Goal: Check status: Check status

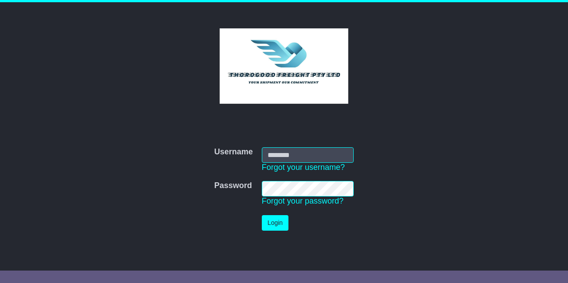
type input "**********"
click at [268, 225] on button "Login" at bounding box center [275, 223] width 27 height 16
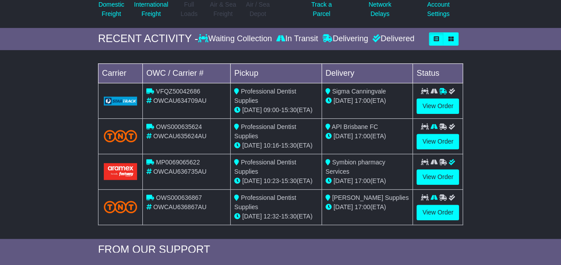
scroll to position [133, 0]
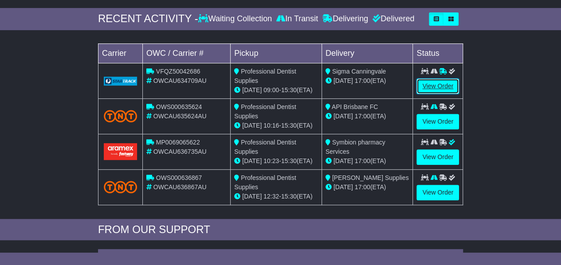
click at [436, 85] on link "View Order" at bounding box center [438, 87] width 43 height 16
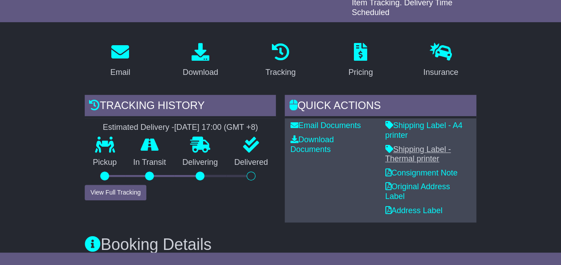
scroll to position [133, 0]
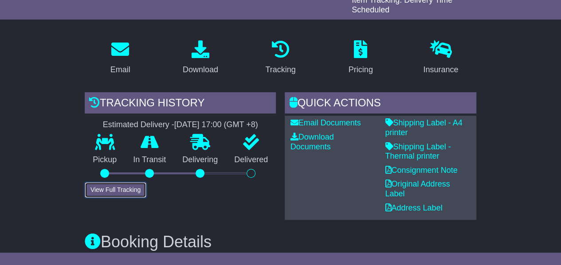
click at [106, 188] on button "View Full Tracking" at bounding box center [116, 190] width 62 height 16
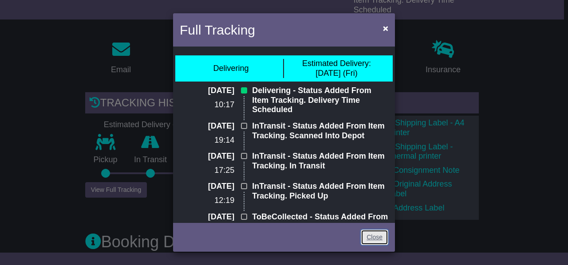
click at [368, 236] on link "Close" at bounding box center [375, 238] width 28 height 16
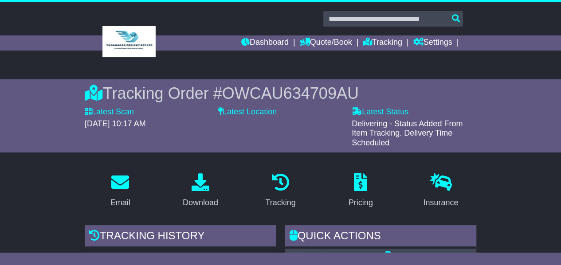
scroll to position [0, 0]
click at [378, 45] on link "Tracking" at bounding box center [382, 42] width 39 height 15
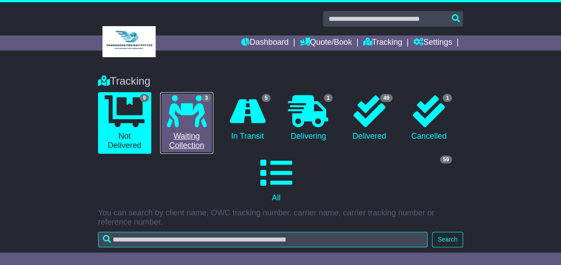
click at [185, 131] on link "3 Waiting Collection" at bounding box center [186, 123] width 53 height 62
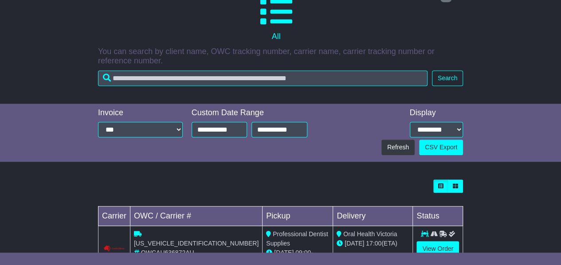
scroll to position [64, 0]
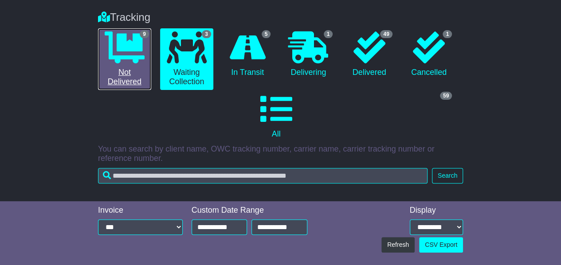
click at [130, 83] on link "9 Not Delivered" at bounding box center [124, 59] width 53 height 62
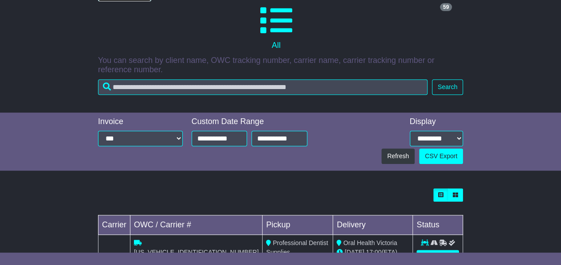
scroll to position [286, 0]
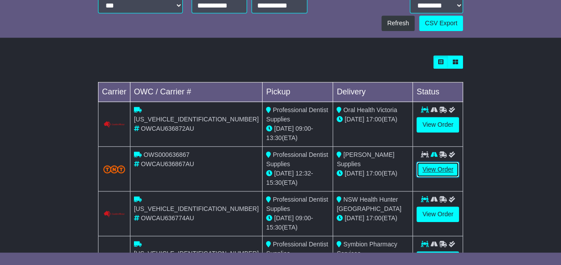
click at [435, 162] on link "View Order" at bounding box center [438, 170] width 43 height 16
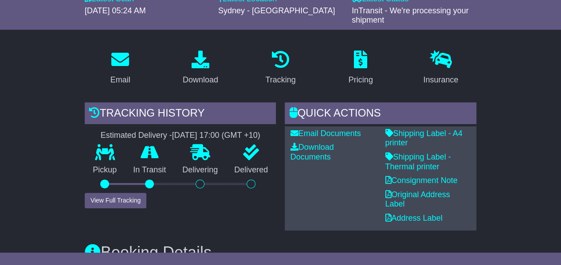
scroll to position [133, 0]
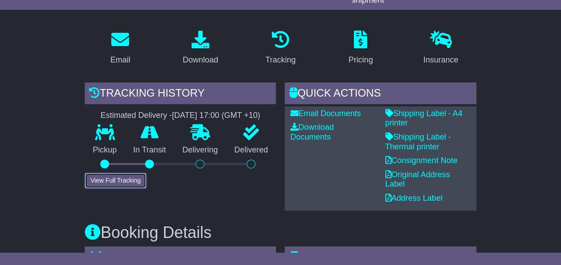
click at [102, 180] on button "View Full Tracking" at bounding box center [116, 181] width 62 height 16
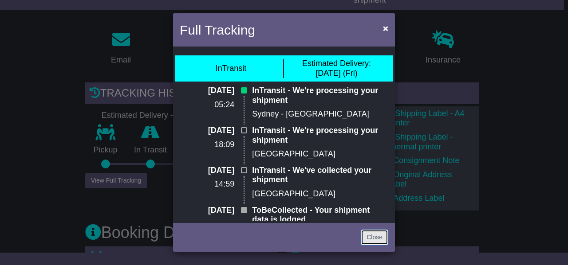
click at [372, 235] on link "Close" at bounding box center [375, 238] width 28 height 16
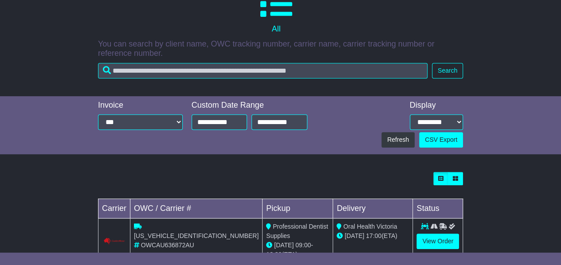
scroll to position [102, 0]
